Goal: Task Accomplishment & Management: Manage account settings

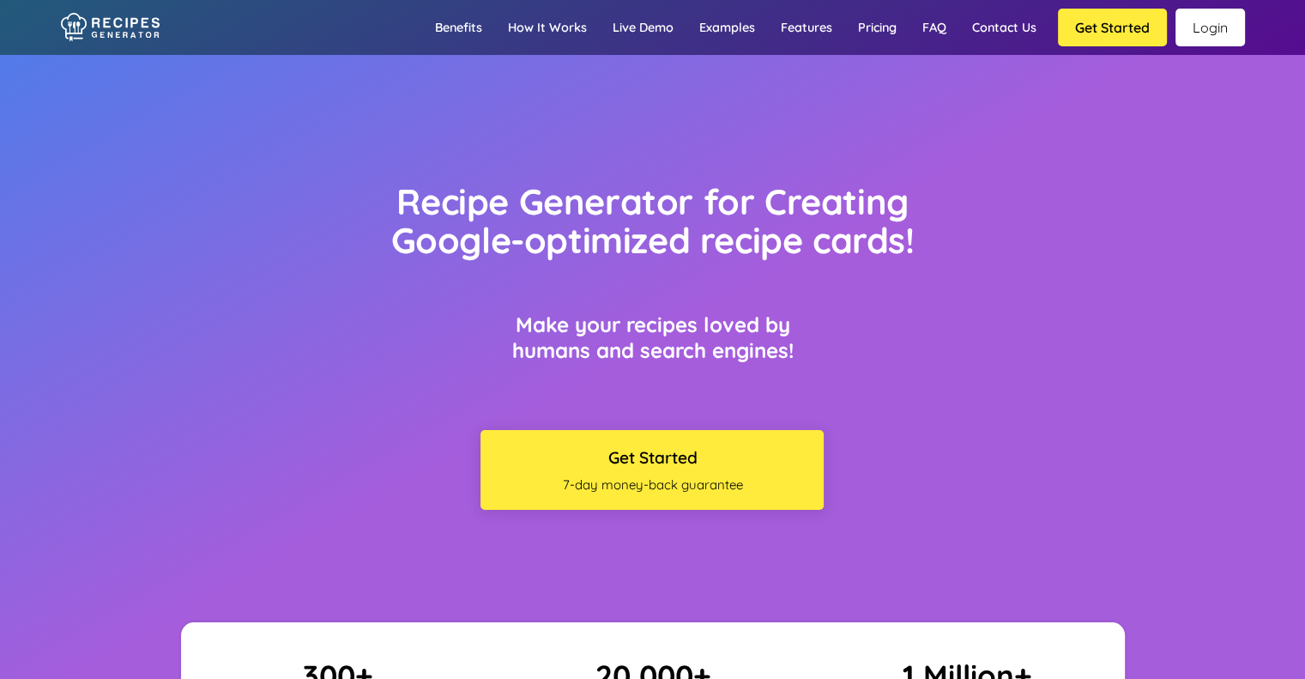
click at [1221, 37] on link "Login" at bounding box center [1211, 28] width 70 height 38
click at [1211, 34] on link "Login" at bounding box center [1211, 28] width 70 height 38
click at [1218, 19] on link "Login" at bounding box center [1211, 28] width 70 height 38
click at [1225, 22] on link "Login" at bounding box center [1211, 28] width 70 height 38
